Goal: Task Accomplishment & Management: Manage account settings

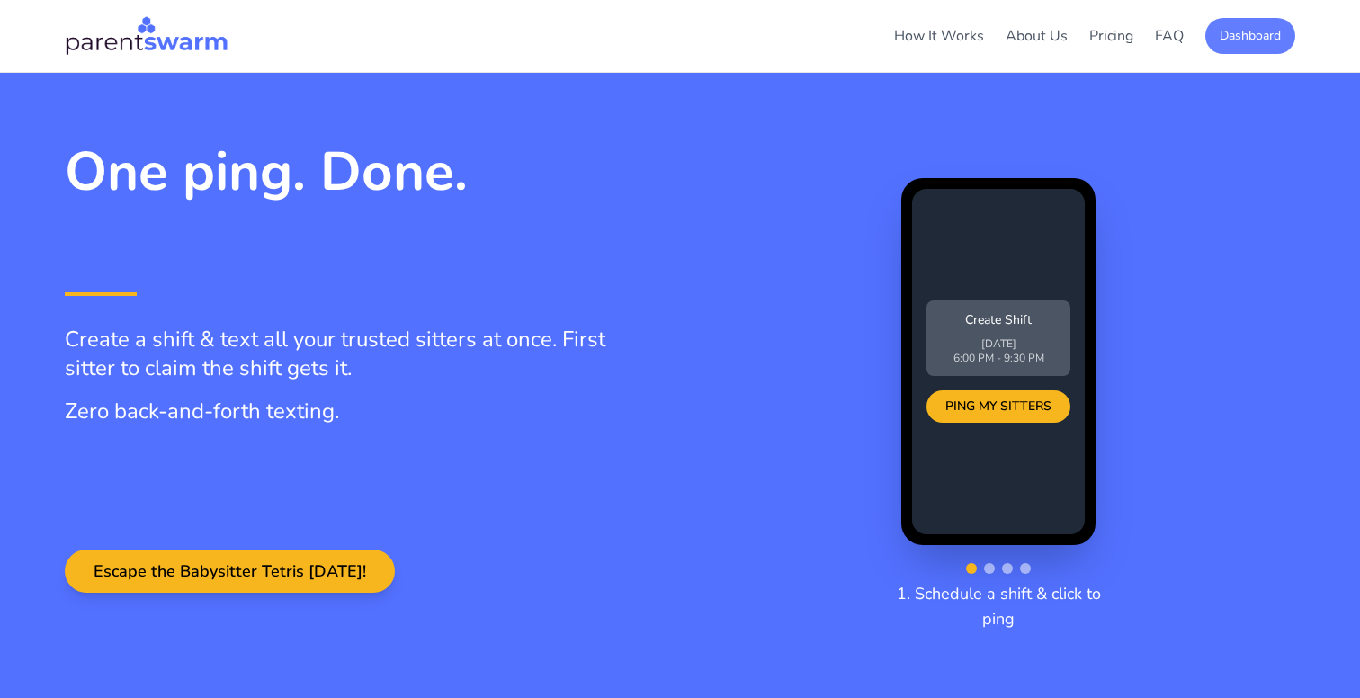
click at [1266, 41] on button "Dashboard" at bounding box center [1251, 36] width 90 height 36
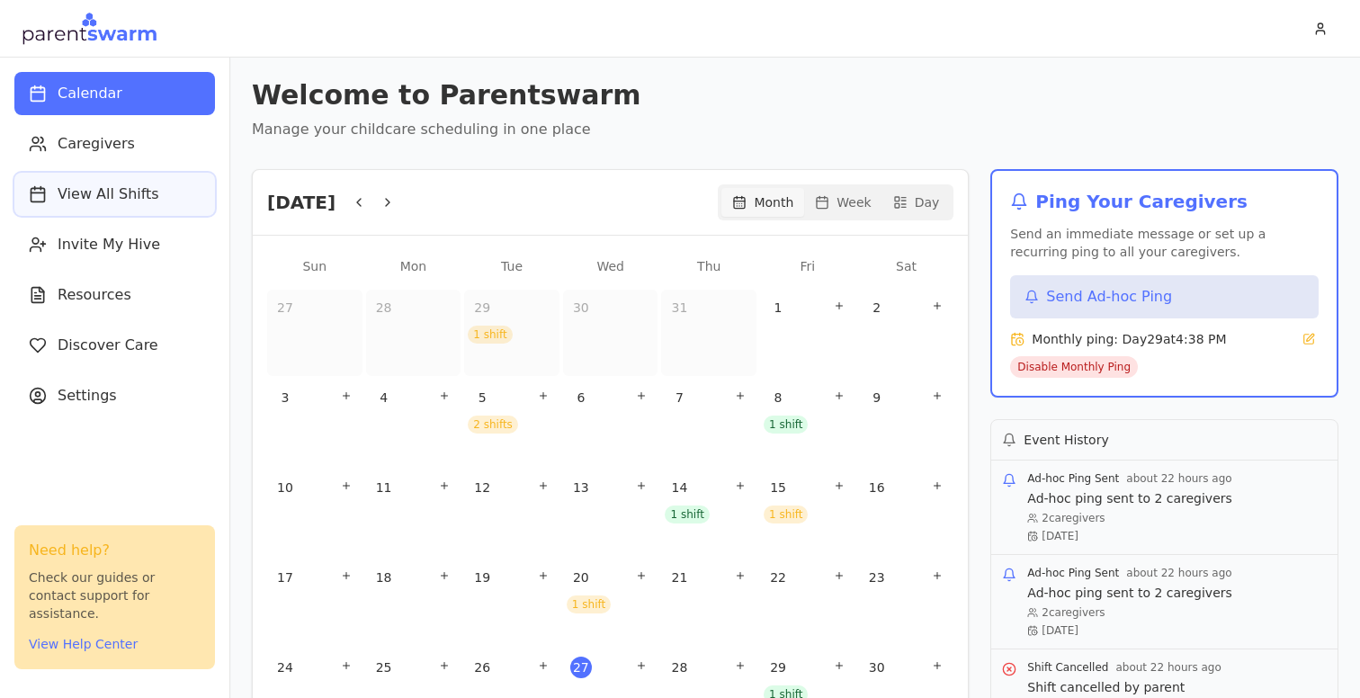
click at [112, 193] on span "View All Shifts" at bounding box center [109, 195] width 102 height 22
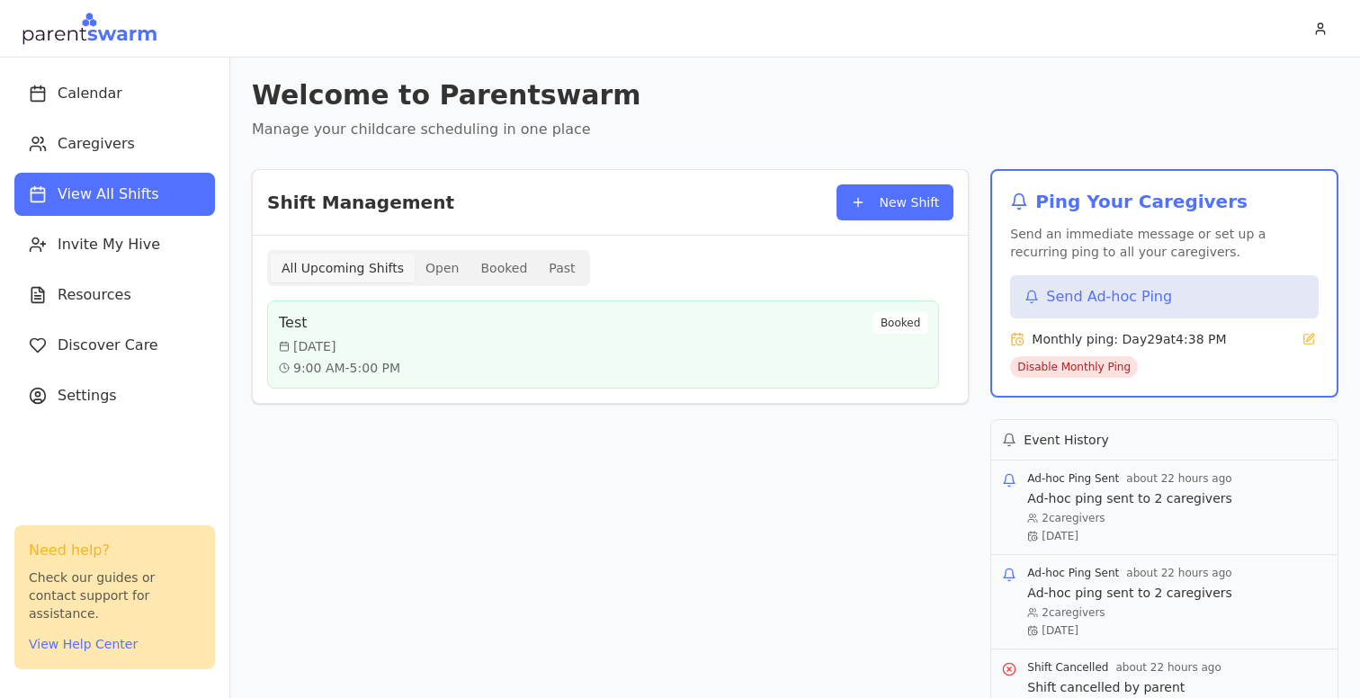
click at [393, 333] on h3 "Test" at bounding box center [339, 323] width 121 height 22
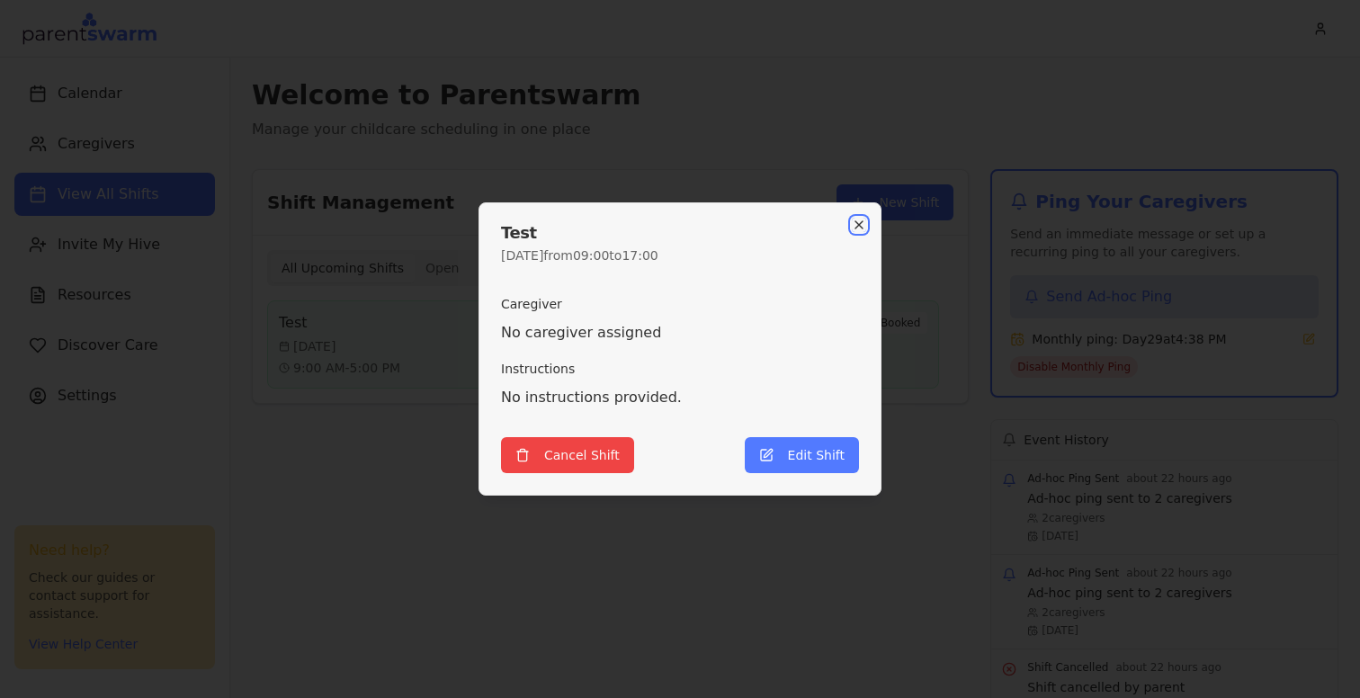
click at [856, 230] on icon "button" at bounding box center [859, 225] width 14 height 14
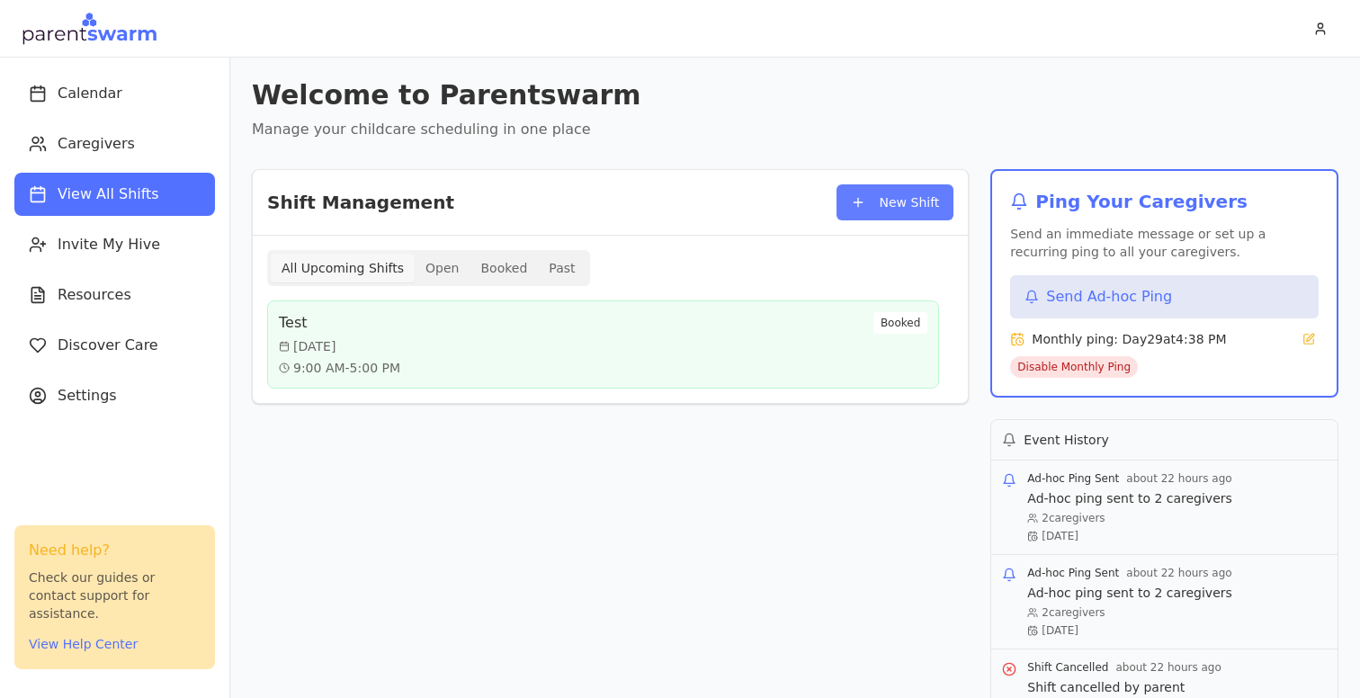
click at [893, 204] on button "New Shift" at bounding box center [896, 202] width 118 height 36
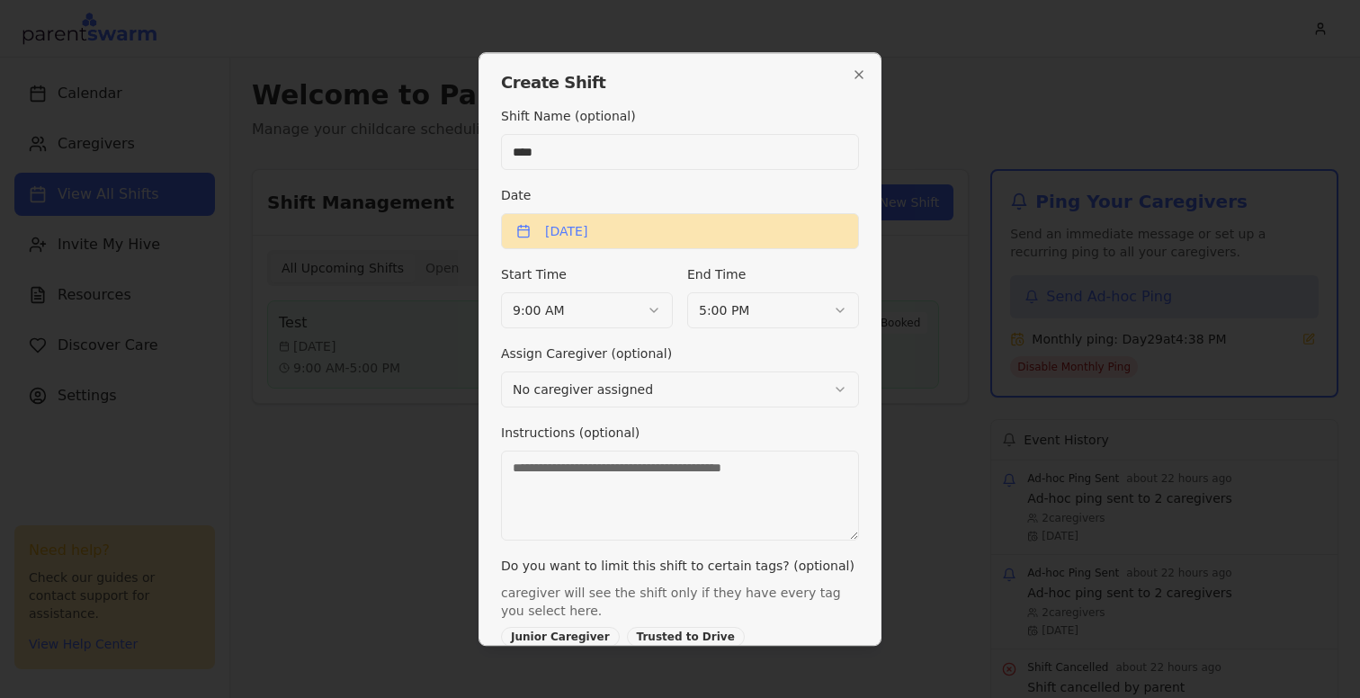
type input "****"
click at [556, 229] on button "[DATE]" at bounding box center [680, 231] width 358 height 36
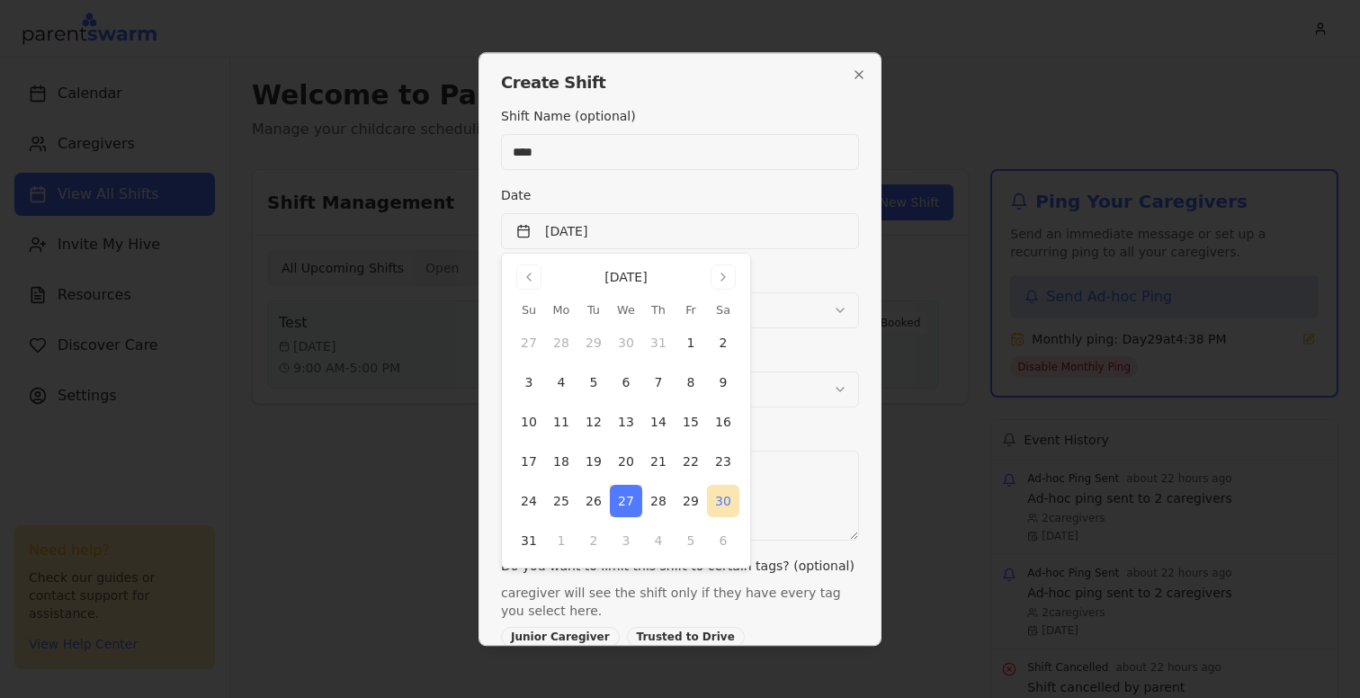
click at [724, 501] on button "30" at bounding box center [723, 501] width 32 height 32
click at [847, 549] on div "Shift Name (optional) **** Date [DATE] Start Time 9:00 AM End Time 5:00 PM Assi…" at bounding box center [680, 416] width 358 height 623
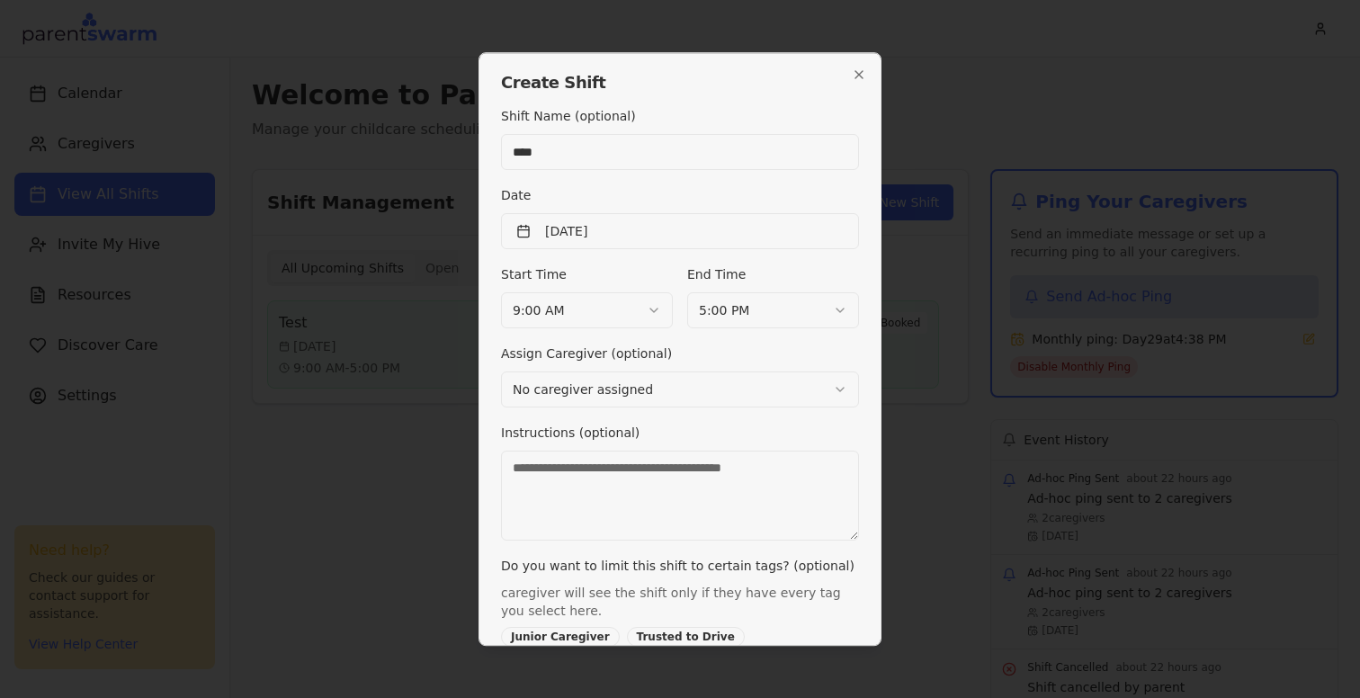
scroll to position [169, 0]
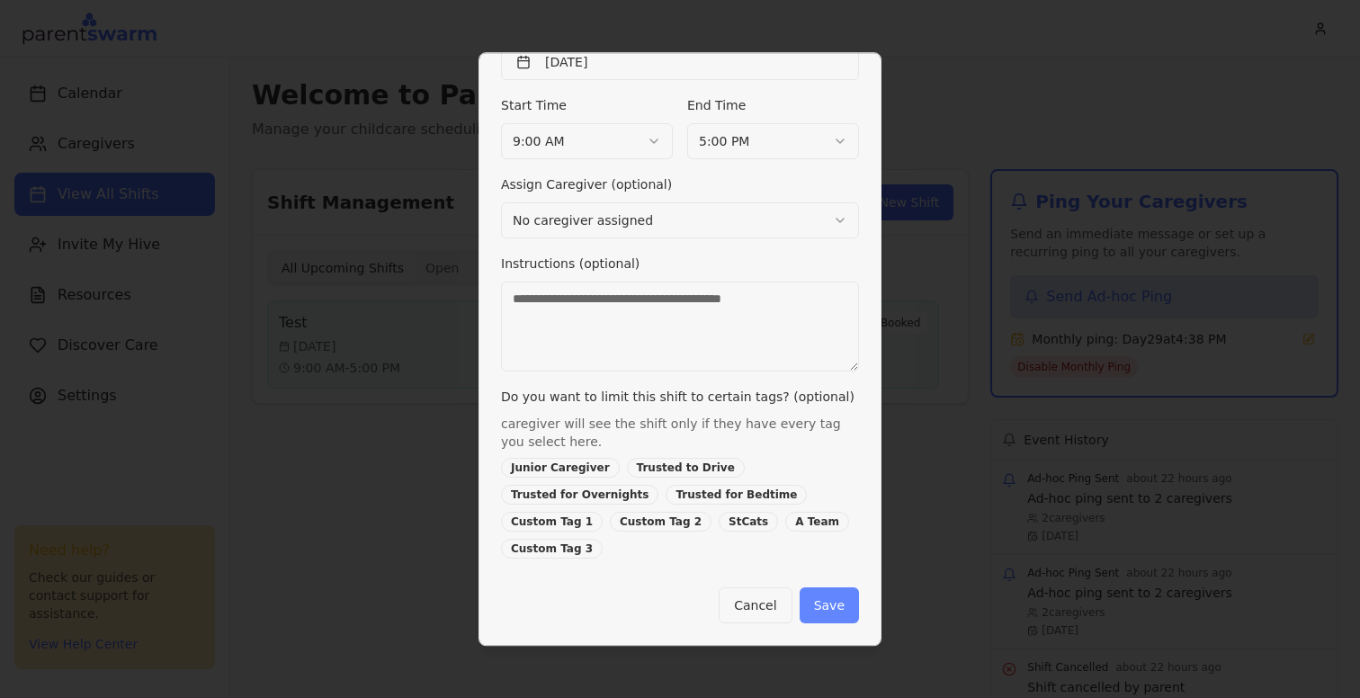
click at [838, 609] on button "Save" at bounding box center [829, 605] width 59 height 36
